Goal: Information Seeking & Learning: Learn about a topic

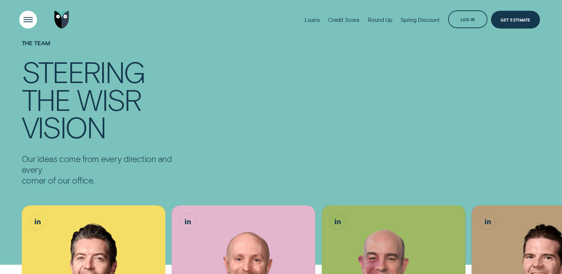
click at [30, 17] on div "Open Menu" at bounding box center [28, 19] width 25 height 25
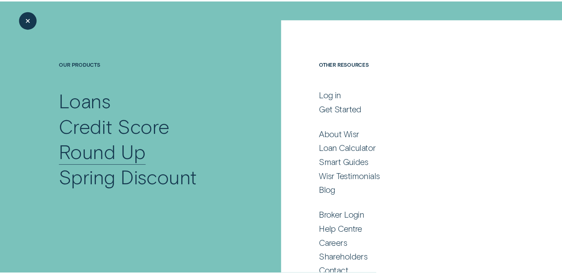
scroll to position [35, 0]
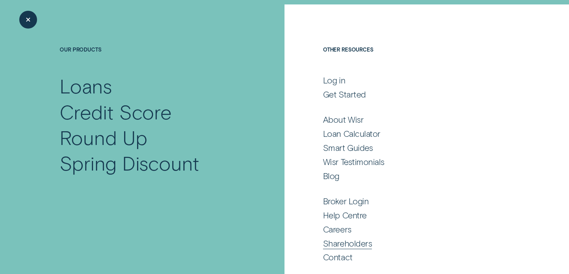
click at [347, 244] on div "Shareholders" at bounding box center [347, 243] width 49 height 11
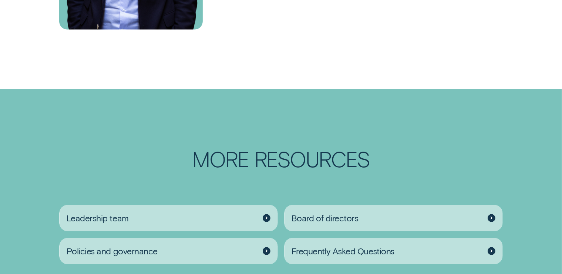
scroll to position [964, 0]
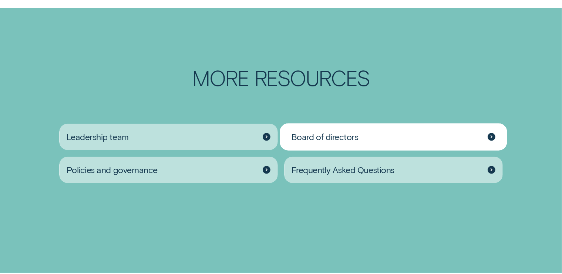
click at [338, 136] on span "Board of directors" at bounding box center [325, 136] width 67 height 11
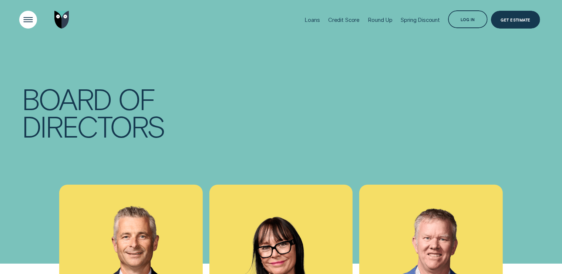
click at [29, 20] on div "Open Menu" at bounding box center [28, 19] width 25 height 25
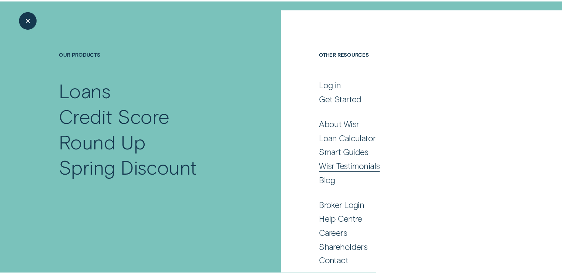
scroll to position [35, 0]
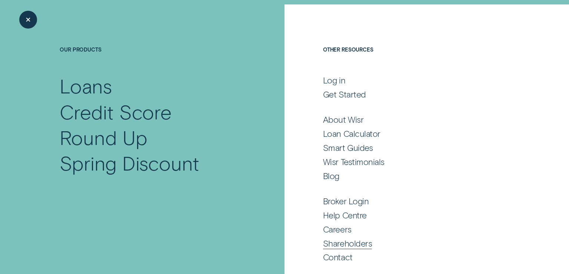
click at [357, 245] on div "Shareholders" at bounding box center [347, 243] width 49 height 11
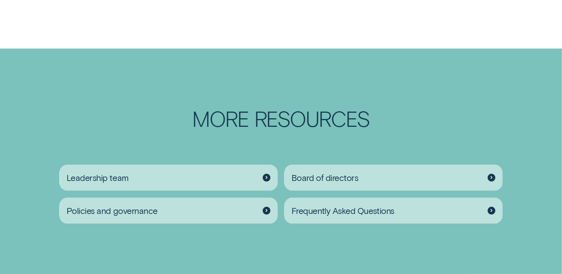
scroll to position [990, 0]
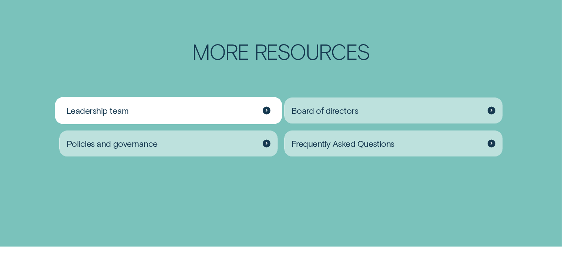
click at [270, 110] on div at bounding box center [267, 111] width 8 height 8
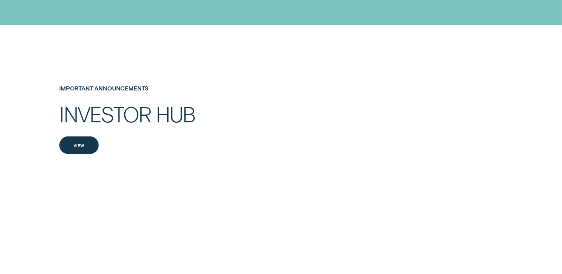
scroll to position [1251, 0]
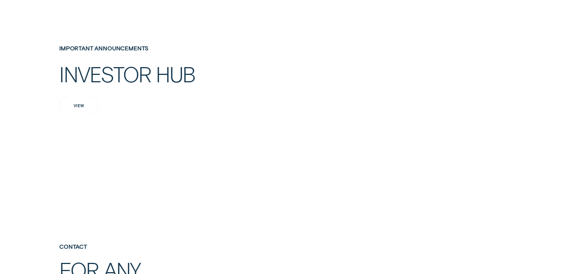
click at [78, 113] on div "View" at bounding box center [79, 105] width 40 height 18
